Goal: Transaction & Acquisition: Subscribe to service/newsletter

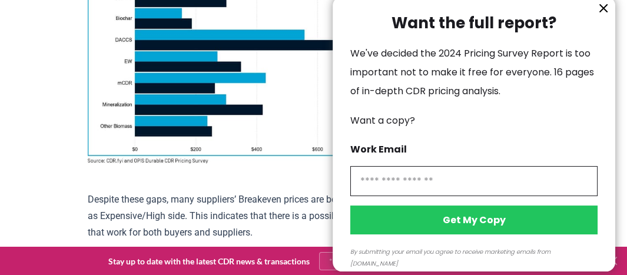
scroll to position [1178, 0]
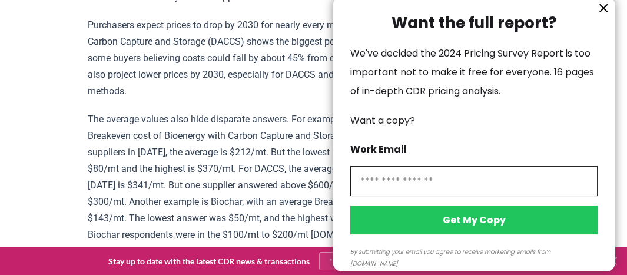
click at [371, 184] on input "information" at bounding box center [473, 181] width 247 height 30
type input "**********"
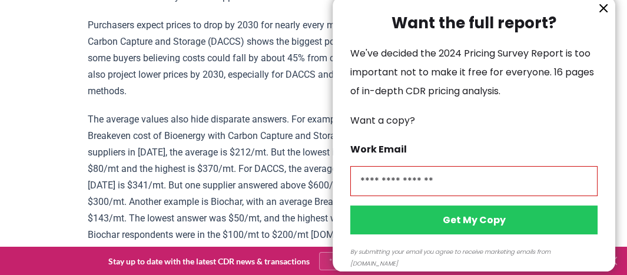
click at [450, 214] on button "Get My Copy" at bounding box center [473, 219] width 247 height 29
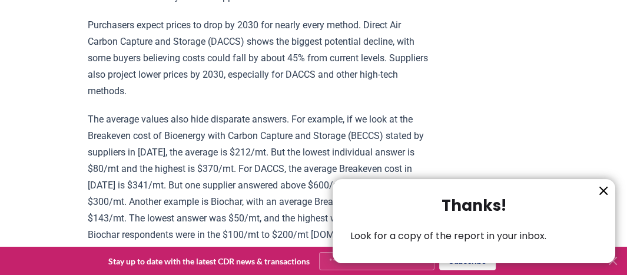
click at [604, 190] on icon "information" at bounding box center [603, 190] width 7 height 7
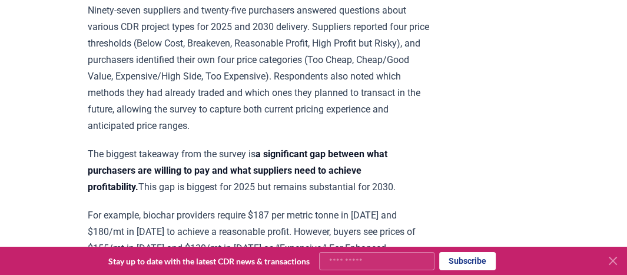
scroll to position [648, 0]
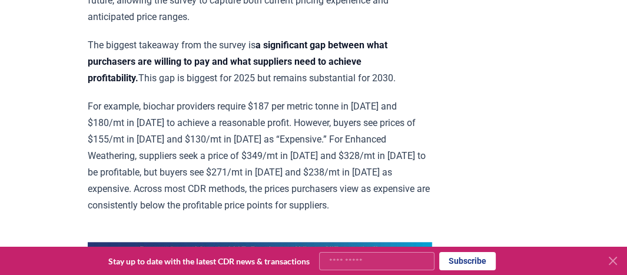
click at [246, 98] on p "For example, biochar providers require $187 per metric tonne in [DATE] and $180…" at bounding box center [260, 155] width 344 height 115
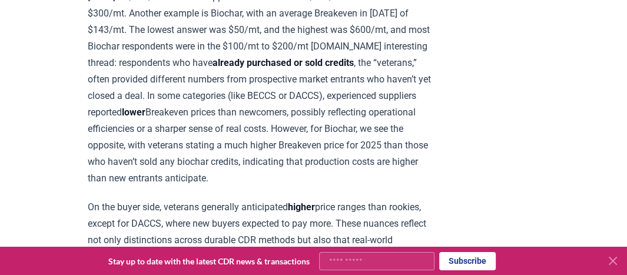
scroll to position [1413, 0]
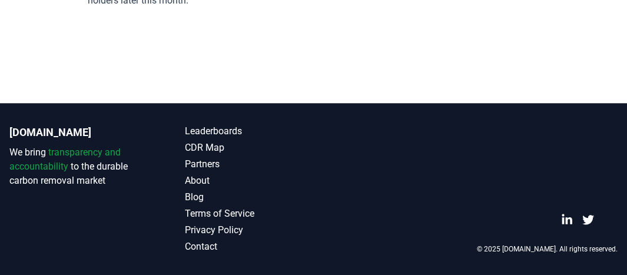
scroll to position [7042, 0]
